Goal: Task Accomplishment & Management: Use online tool/utility

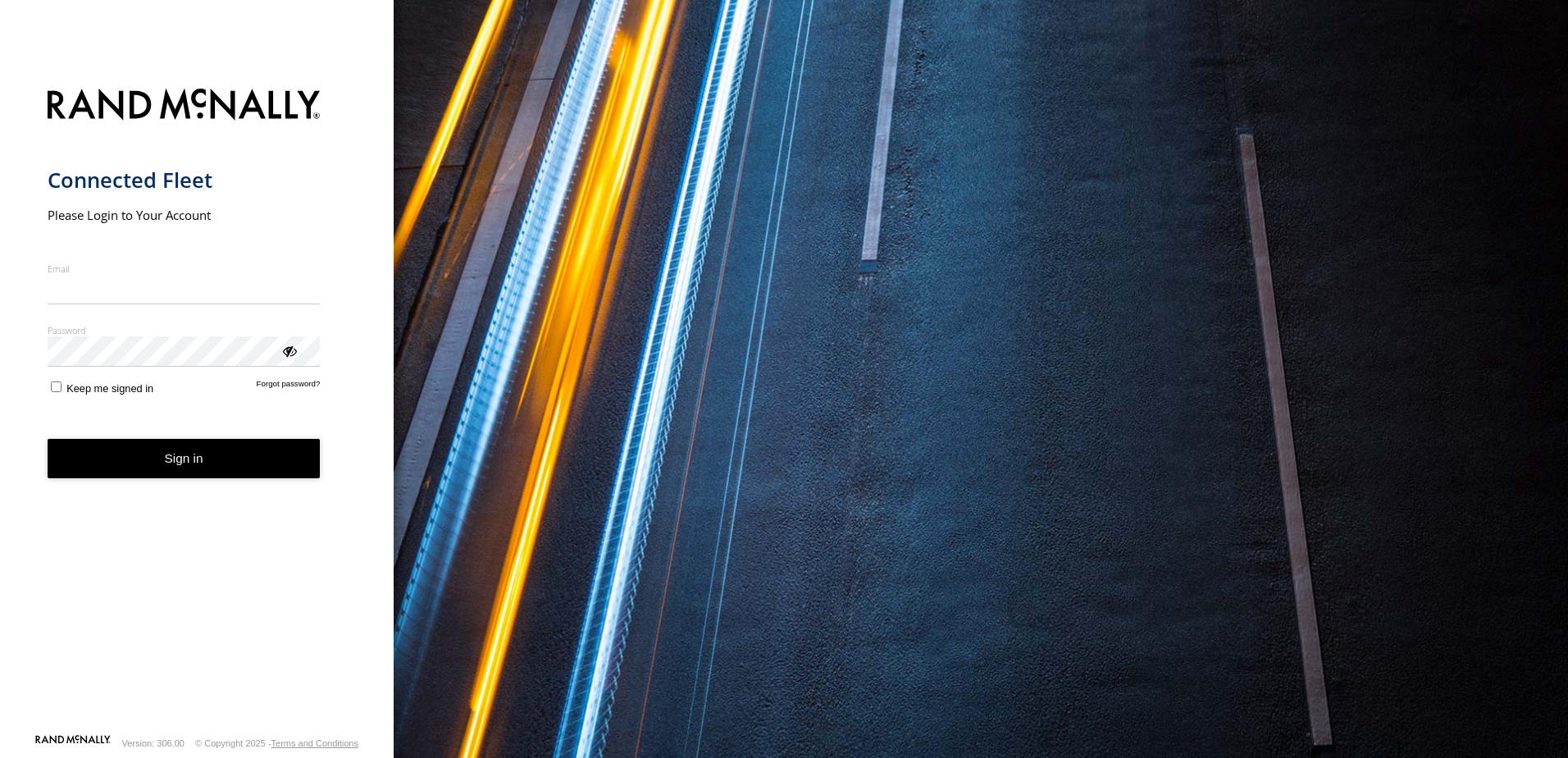
type input "**********"
click at [189, 486] on form "**********" at bounding box center [197, 405] width 299 height 655
click at [190, 459] on button "Sign in" at bounding box center [183, 459] width 273 height 40
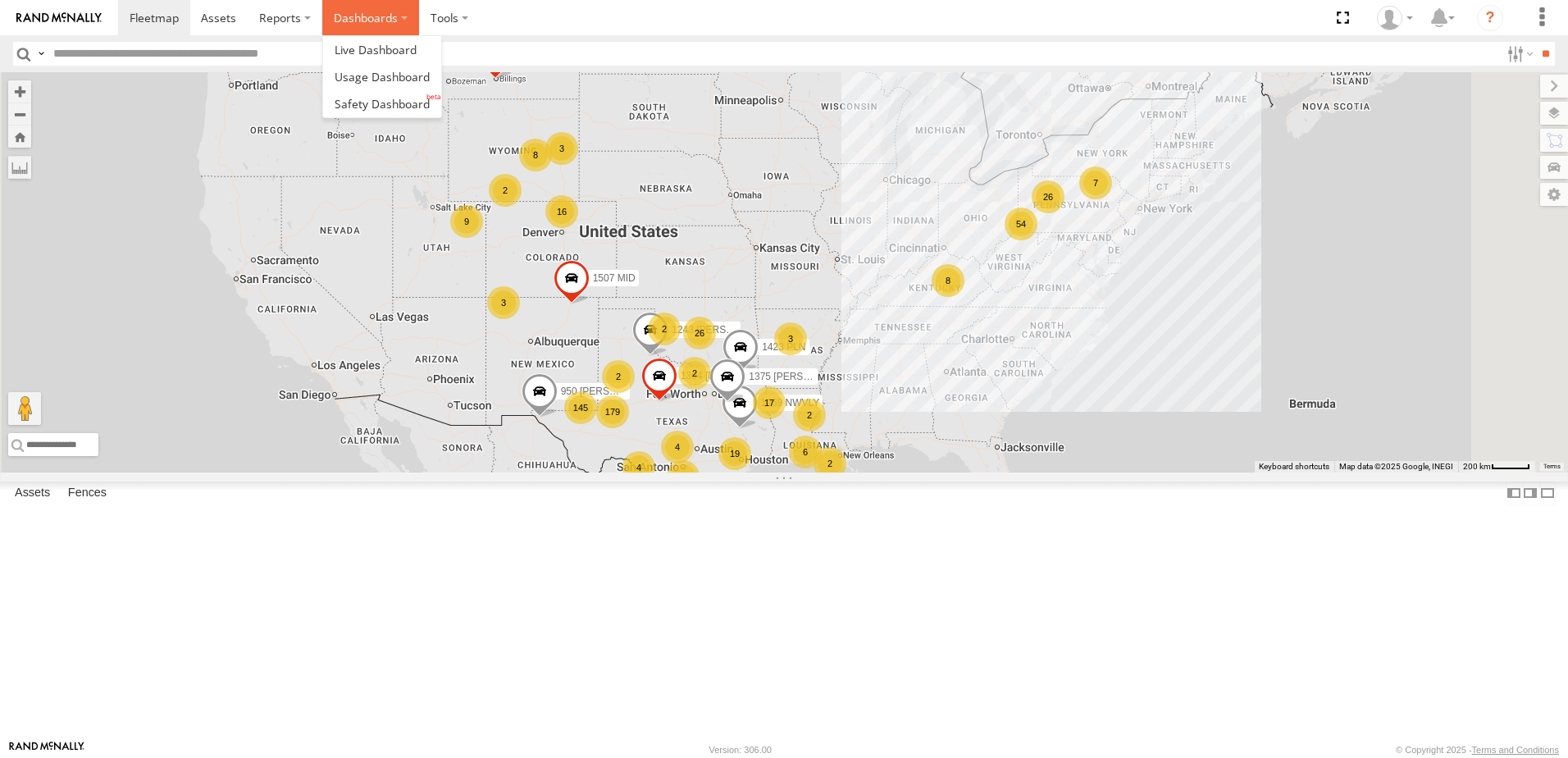
click at [402, 24] on label "Dashboards" at bounding box center [371, 17] width 97 height 36
click at [407, 110] on span at bounding box center [382, 103] width 95 height 16
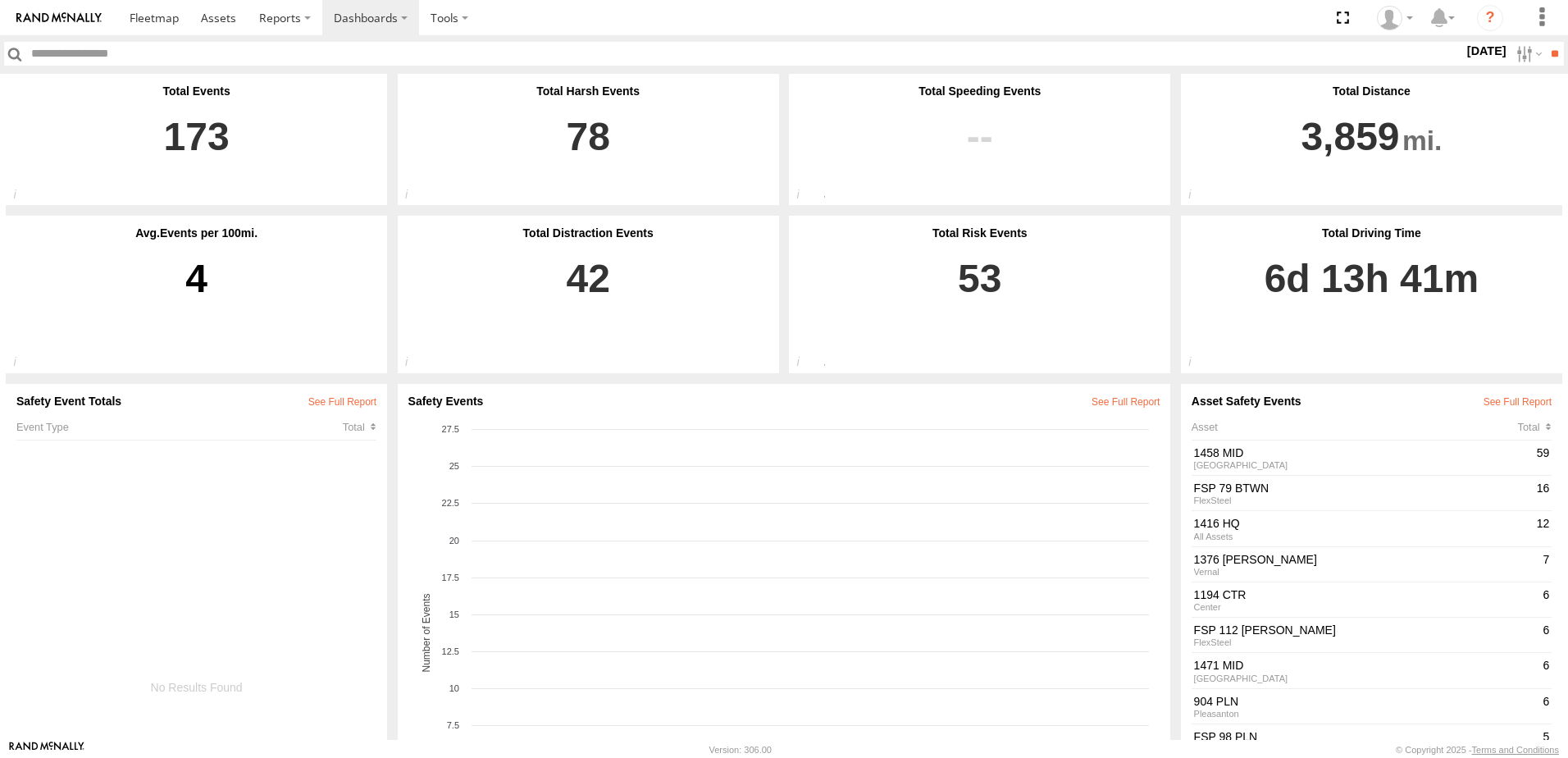
click at [1463, 56] on label "26 Aug 25" at bounding box center [1486, 51] width 46 height 18
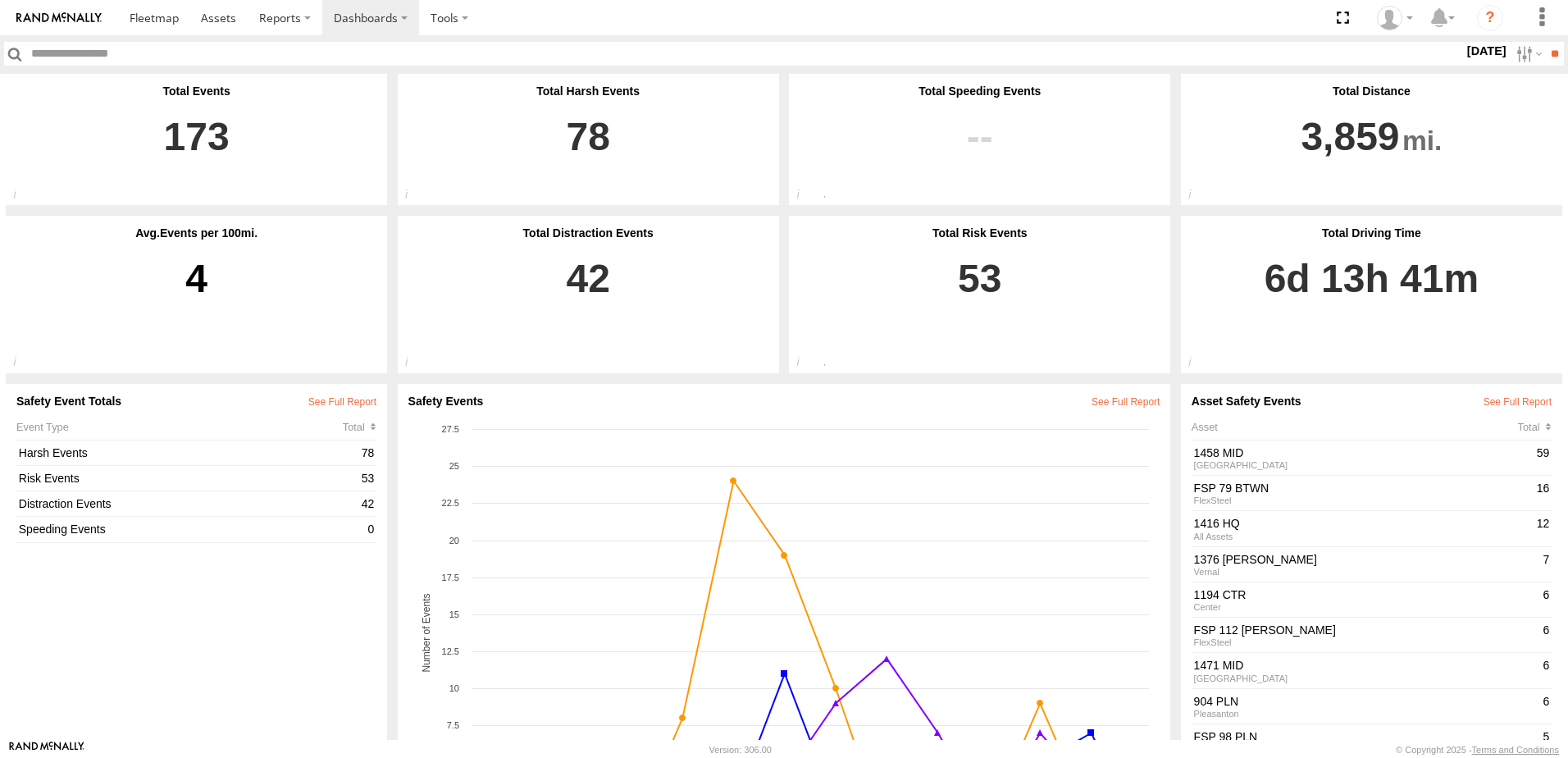
click at [0, 0] on label at bounding box center [0, 0] width 0 height 0
click at [1549, 54] on input "**" at bounding box center [1553, 54] width 19 height 24
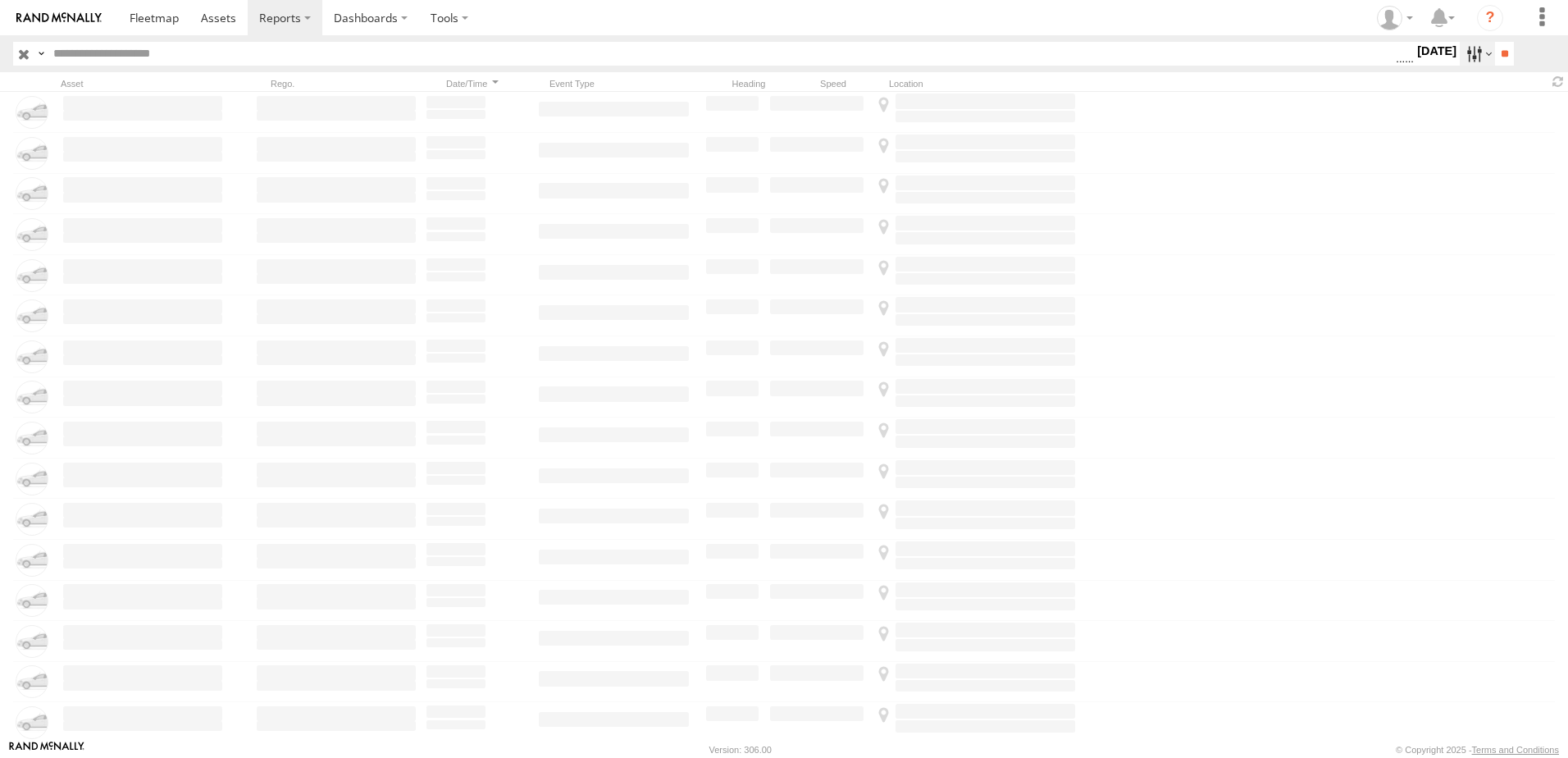
click at [1465, 58] on label at bounding box center [1477, 54] width 36 height 24
click at [0, 0] on span "Driver Distracted" at bounding box center [0, 0] width 0 height 0
click at [0, 0] on span "Food or Drink" at bounding box center [0, 0] width 0 height 0
click at [0, 0] on span "Driver Smoking" at bounding box center [0, 0] width 0 height 0
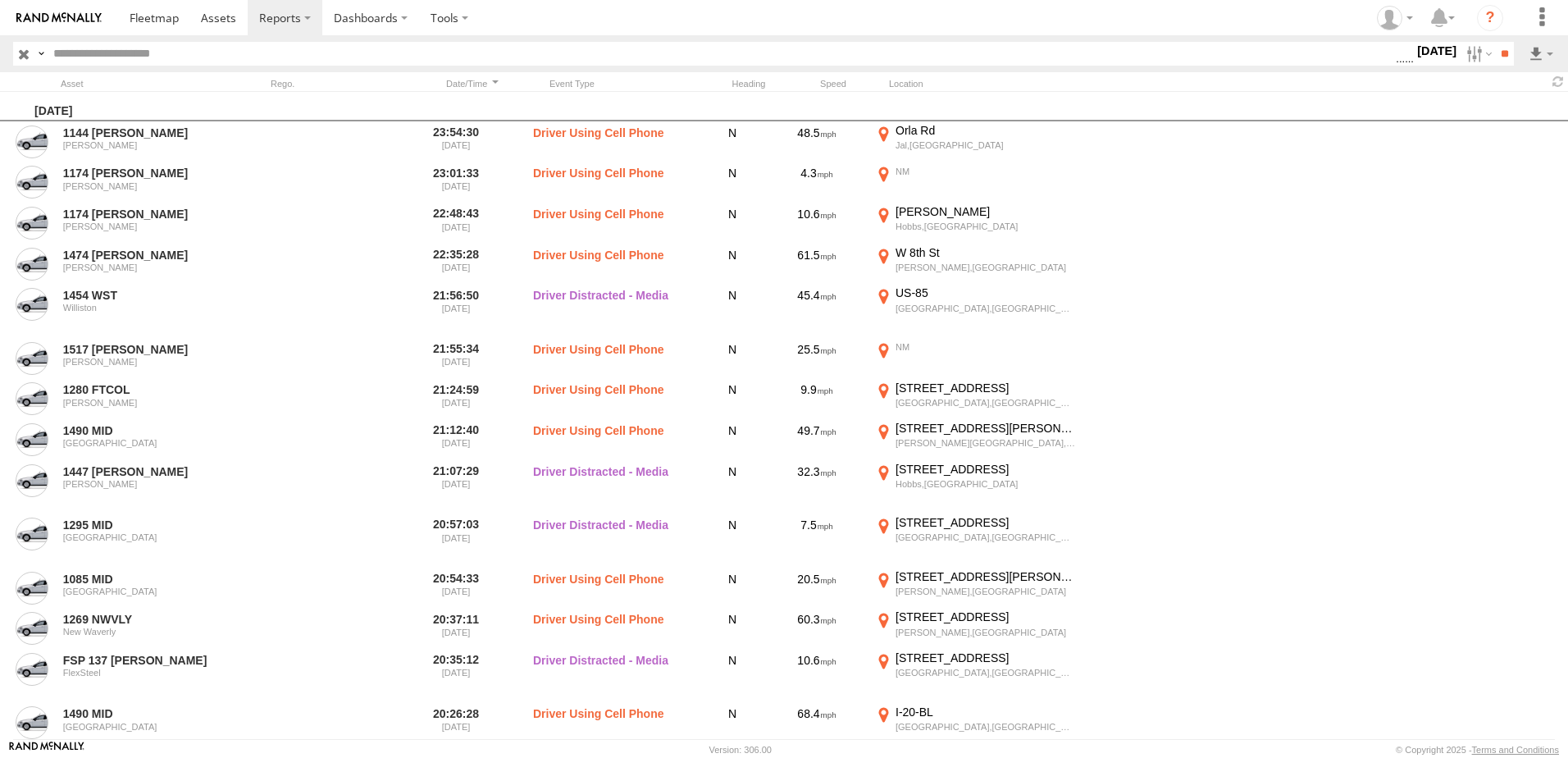
scroll to position [975, 0]
click at [0, 0] on span "Driver Distracted" at bounding box center [0, 0] width 0 height 0
click at [0, 0] on span "Food or Drink" at bounding box center [0, 0] width 0 height 0
click at [0, 0] on span "Driver Smoking" at bounding box center [0, 0] width 0 height 0
click at [1506, 56] on input "**" at bounding box center [1504, 54] width 19 height 24
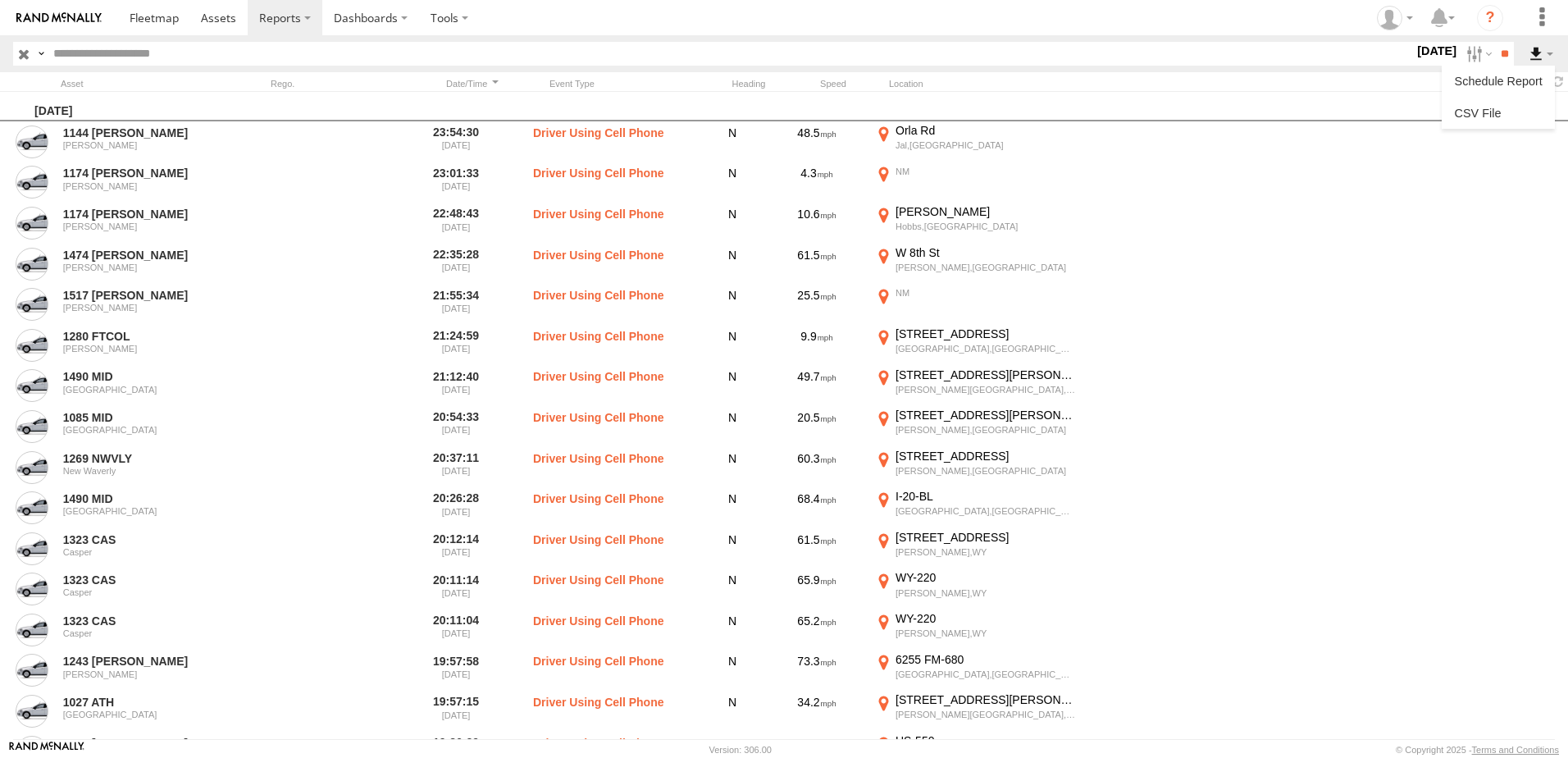
click at [1543, 52] on label at bounding box center [1541, 54] width 28 height 24
click at [1496, 110] on link at bounding box center [1498, 112] width 100 height 25
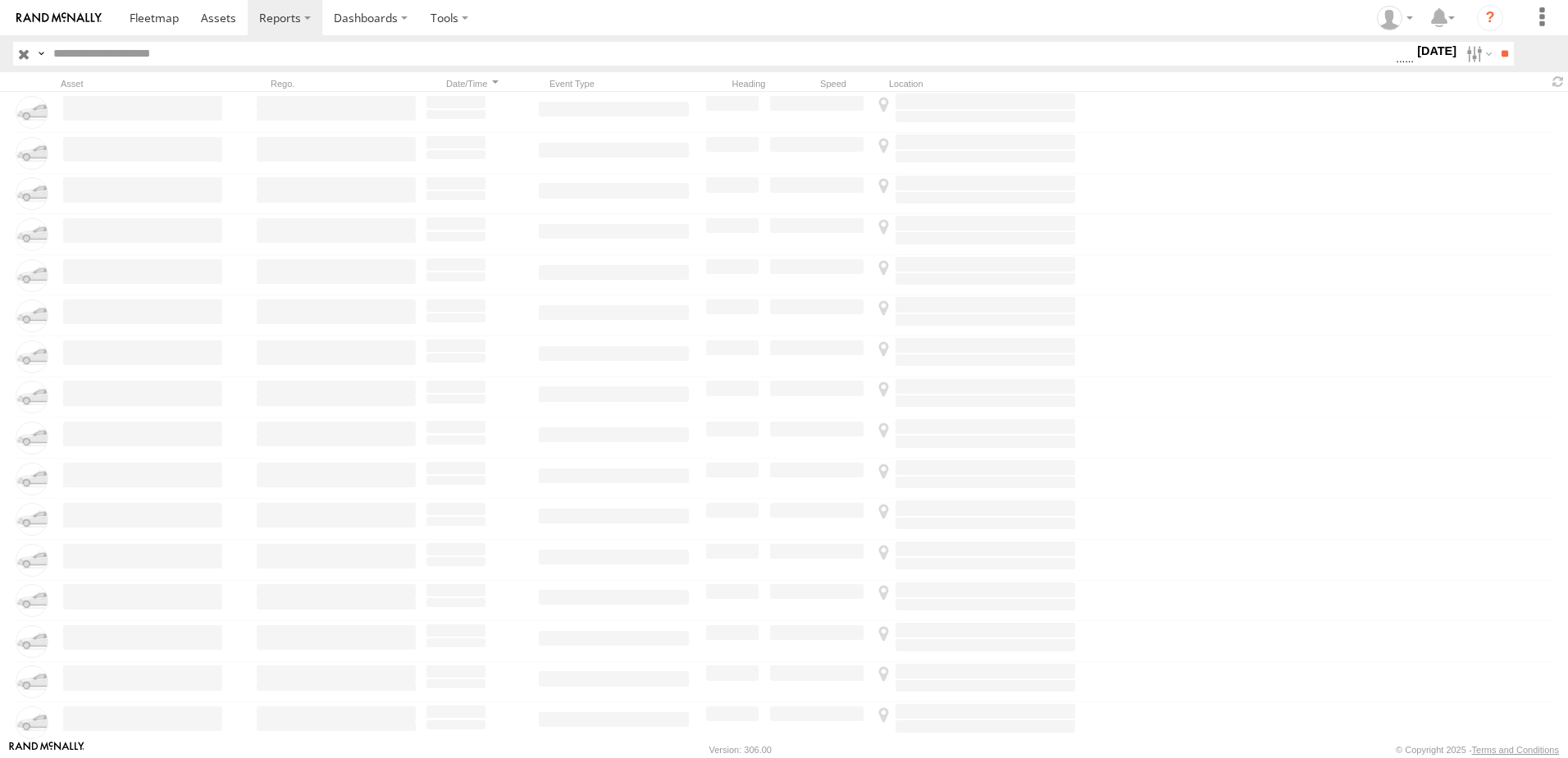
click at [1423, 46] on label "[DATE]" at bounding box center [1437, 51] width 46 height 18
click at [0, 0] on span "Seatbelt Alarm" at bounding box center [0, 0] width 0 height 0
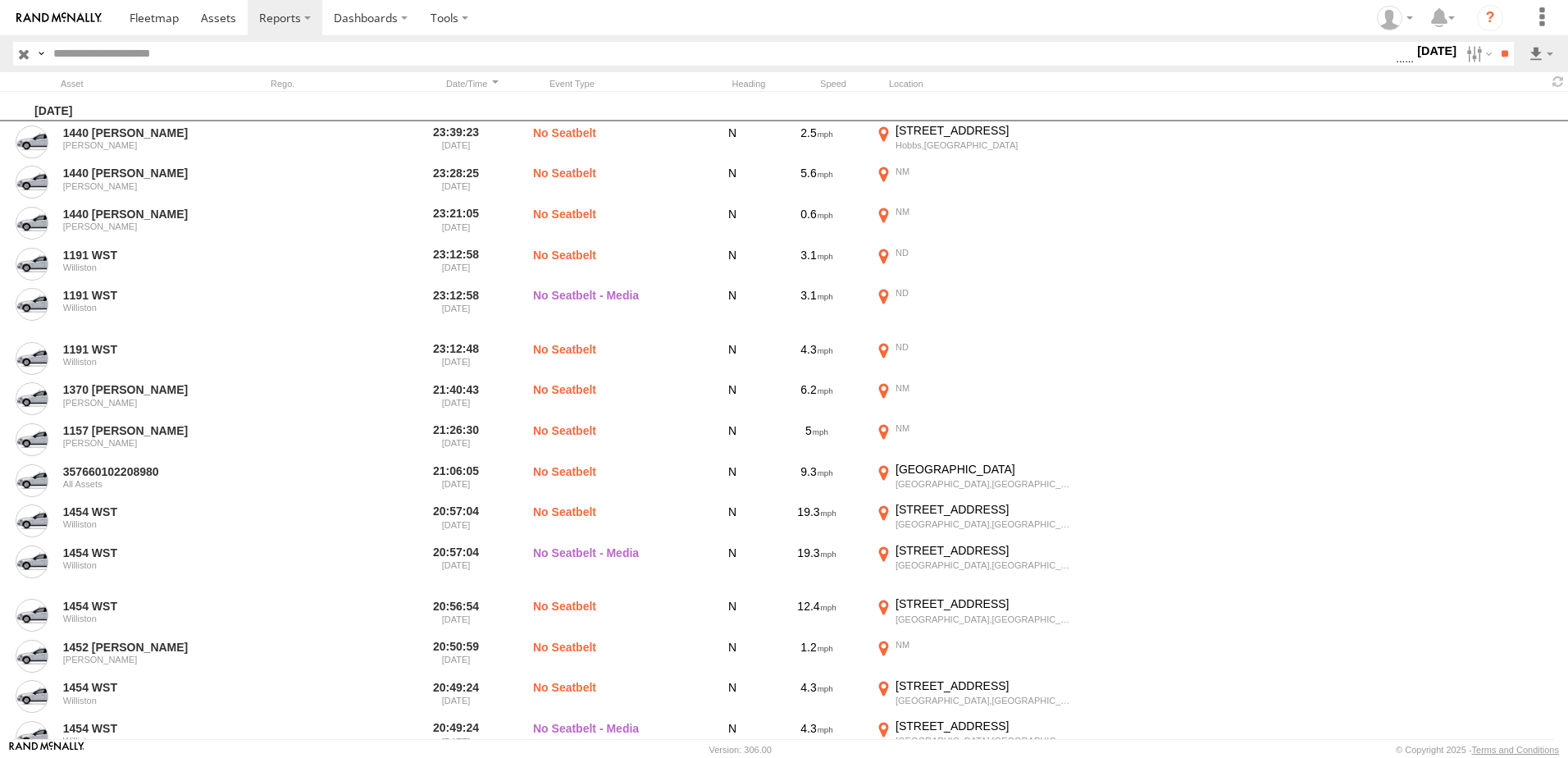
click at [0, 0] on span "Possible Fatigue" at bounding box center [0, 0] width 0 height 0
click at [0, 0] on span "Lane Departure" at bounding box center [0, 0] width 0 height 0
click at [1396, 65] on label "Lane Departure" at bounding box center [1396, 54] width 0 height 21
click at [0, 0] on span "Tailgating" at bounding box center [0, 0] width 0 height 0
click at [0, 0] on span "No Driver Detected" at bounding box center [0, 0] width 0 height 0
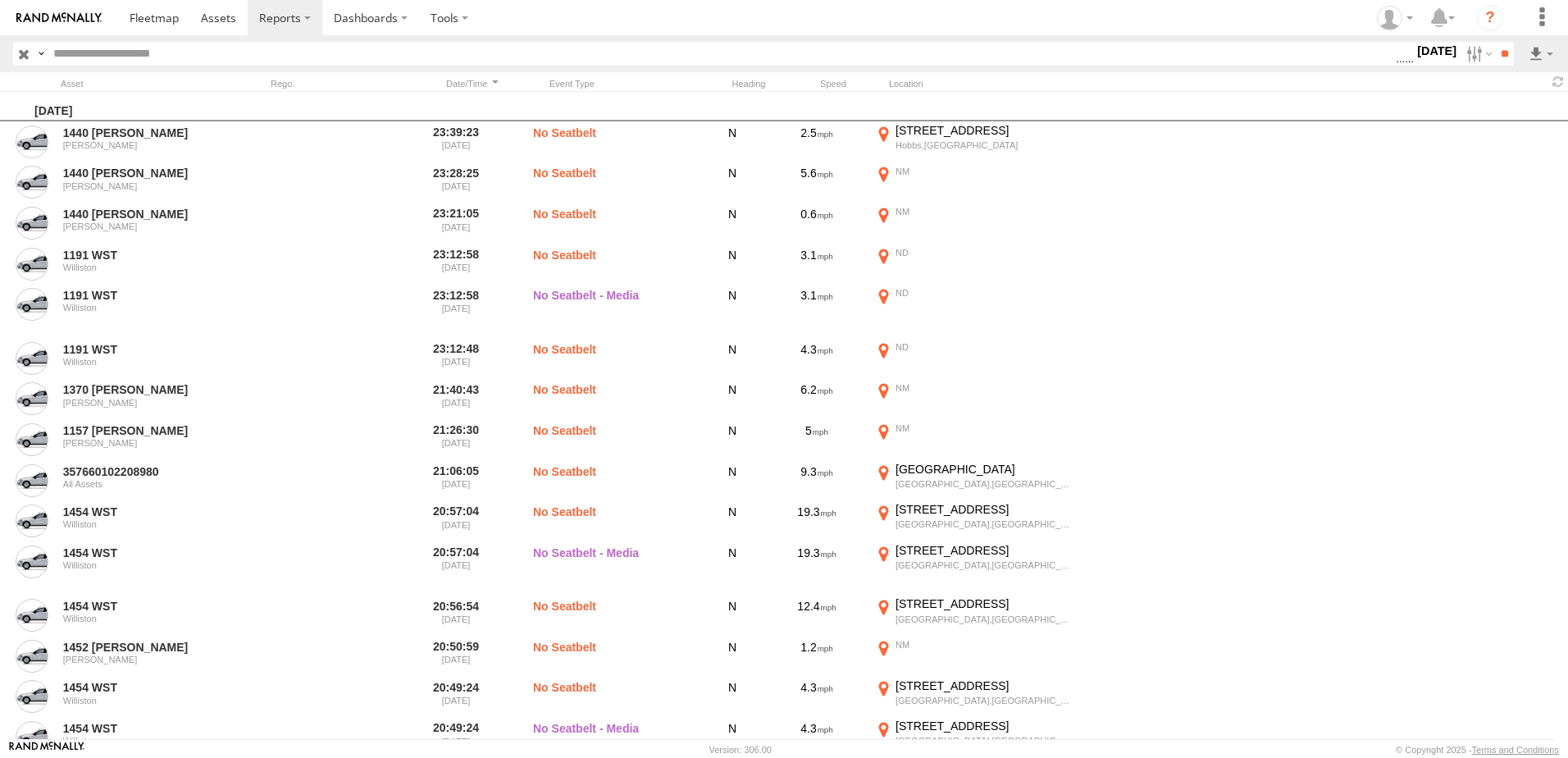
click at [0, 0] on span "Lane Departure" at bounding box center [0, 0] width 0 height 0
click at [0, 0] on span "Tailgating" at bounding box center [0, 0] width 0 height 0
click at [0, 0] on span "Seatbelt Alarm" at bounding box center [0, 0] width 0 height 0
click at [0, 0] on span "Possible Fatigue" at bounding box center [0, 0] width 0 height 0
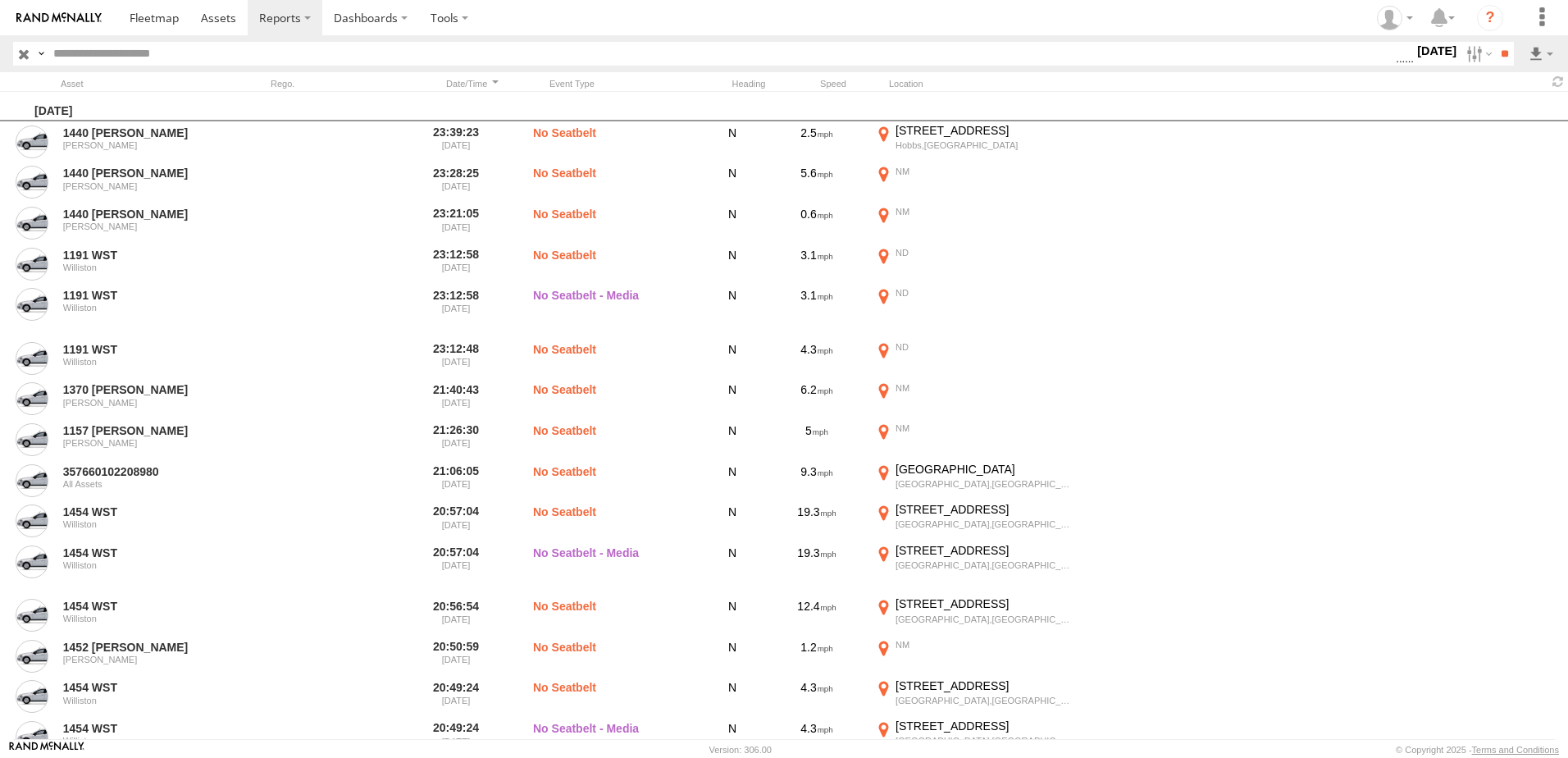
click at [1405, 65] on label "No Driver Detected" at bounding box center [1405, 54] width 0 height 21
click at [1502, 60] on input "**" at bounding box center [1504, 54] width 19 height 24
click at [1533, 51] on label at bounding box center [1541, 54] width 28 height 24
click at [1497, 111] on link at bounding box center [1498, 112] width 100 height 25
click at [1116, 7] on section at bounding box center [841, 17] width 1446 height 36
